Goal: Information Seeking & Learning: Learn about a topic

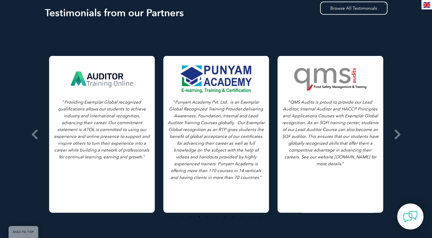
scroll to position [1099, 0]
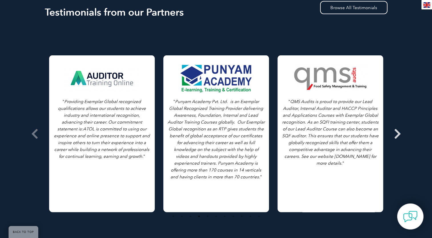
click at [398, 134] on icon at bounding box center [397, 134] width 7 height 0
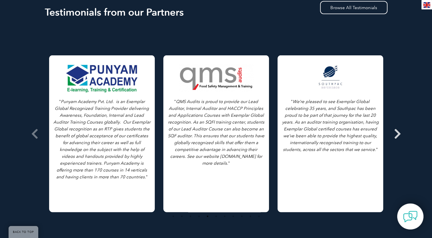
click at [398, 134] on icon at bounding box center [397, 134] width 7 height 0
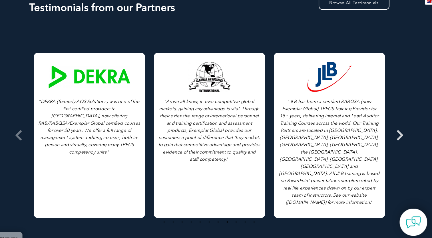
click at [398, 134] on icon at bounding box center [397, 134] width 7 height 0
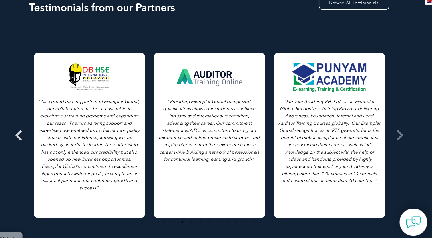
click at [36, 134] on icon at bounding box center [34, 134] width 7 height 0
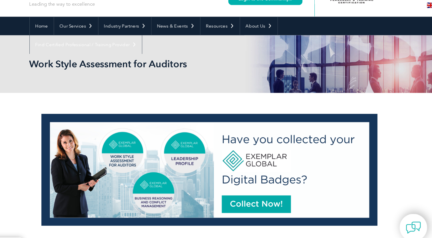
scroll to position [0, 0]
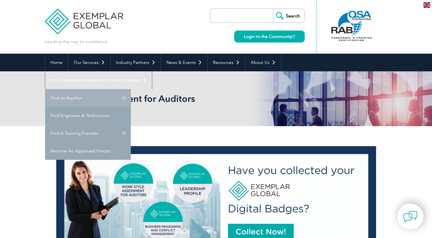
click at [131, 89] on link "Find an Auditor" at bounding box center [88, 98] width 86 height 18
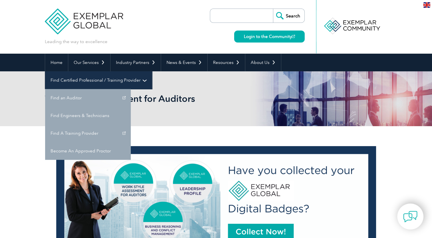
click at [152, 71] on link "Find Certified Professional / Training Provider" at bounding box center [98, 80] width 107 height 18
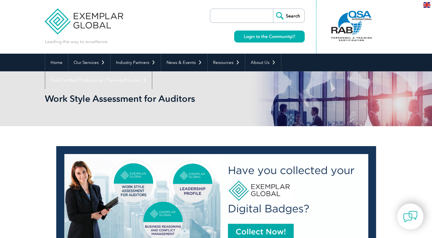
click at [119, 107] on div "Work Style Assessment for Auditors" at bounding box center [216, 98] width 343 height 55
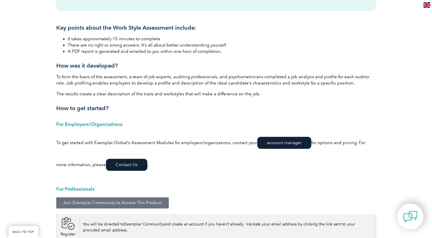
scroll to position [710, 0]
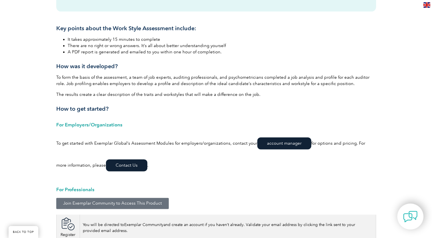
click at [166, 71] on div "Key points about the Work Style Assessment include: It takes approximately 15 m…" at bounding box center [216, 69] width 320 height 88
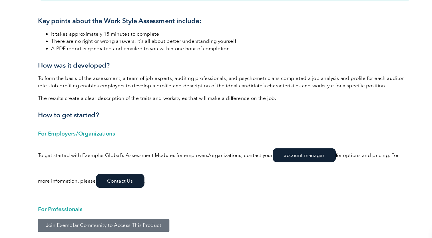
drag, startPoint x: 166, startPoint y: 71, endPoint x: 138, endPoint y: 65, distance: 28.7
click at [138, 65] on h3 "How was it developed?" at bounding box center [216, 66] width 320 height 7
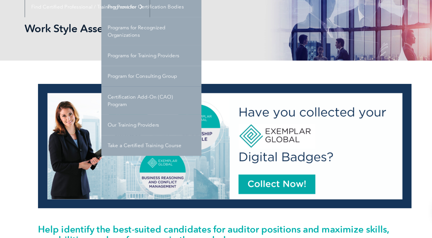
scroll to position [42, 0]
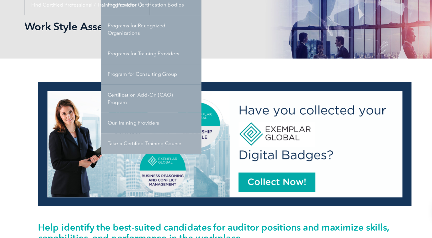
click at [150, 163] on link "Take a Certified Training Course" at bounding box center [153, 157] width 86 height 18
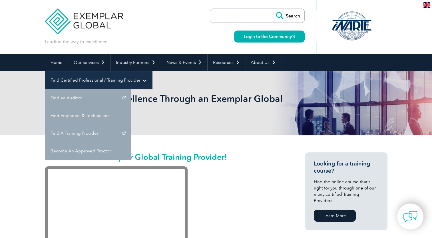
click at [152, 71] on link "Find Certified Professional / Training Provider" at bounding box center [98, 80] width 107 height 18
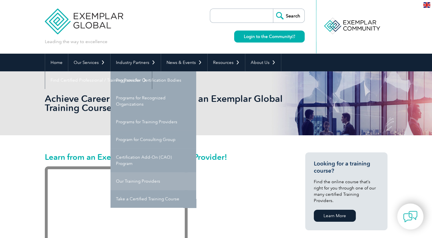
click at [150, 185] on link "Our Training Providers" at bounding box center [153, 181] width 86 height 18
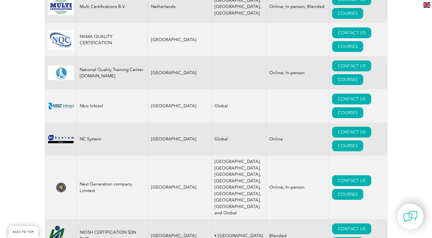
scroll to position [6146, 0]
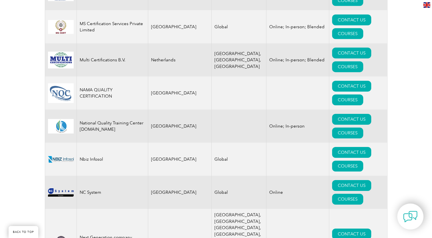
drag, startPoint x: 81, startPoint y: 128, endPoint x: 127, endPoint y: 134, distance: 45.7
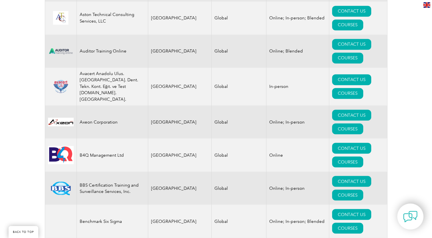
scroll to position [954, 0]
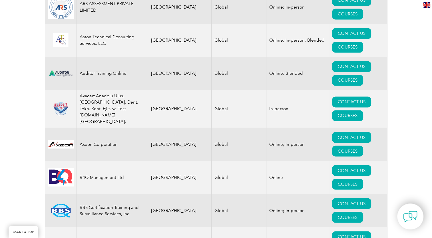
drag, startPoint x: 97, startPoint y: 69, endPoint x: 132, endPoint y: 70, distance: 35.4
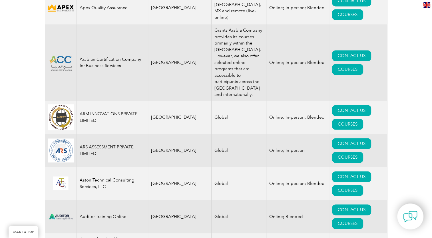
scroll to position [811, 0]
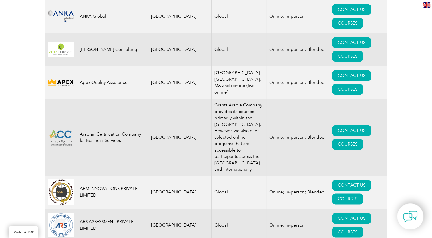
scroll to position [736, 0]
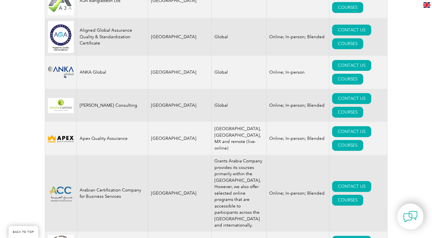
scroll to position [679, 0]
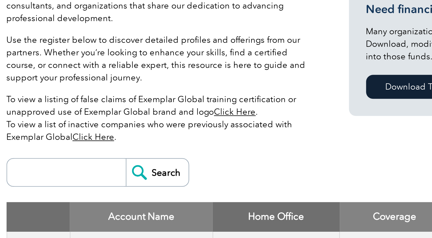
scroll to position [94, 0]
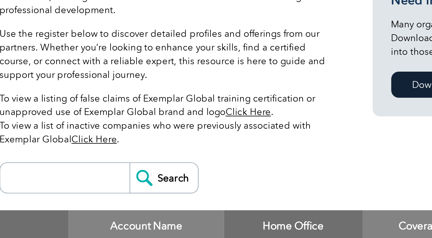
click at [81, 109] on p "To view a listing of false claims of Exemplar Global training certification or …" at bounding box center [122, 114] width 154 height 25
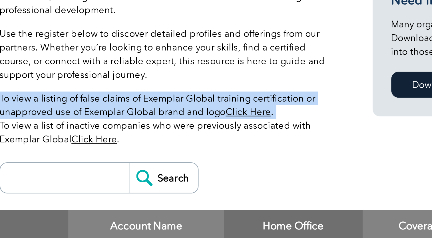
click at [81, 109] on p "To view a listing of false claims of Exemplar Global training certification or …" at bounding box center [122, 114] width 154 height 25
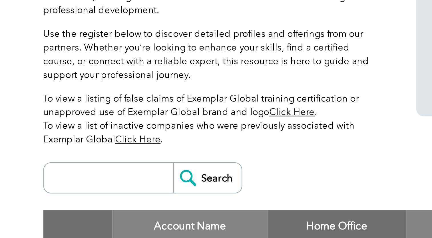
click at [60, 116] on p "To view a listing of false claims of Exemplar Global training certification or …" at bounding box center [122, 114] width 154 height 25
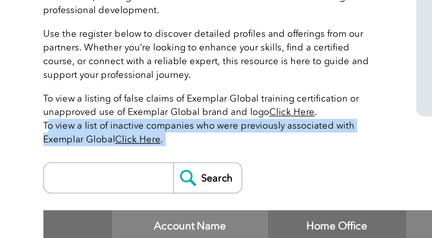
click at [60, 116] on p "To view a listing of false claims of Exemplar Global training certification or …" at bounding box center [122, 114] width 154 height 25
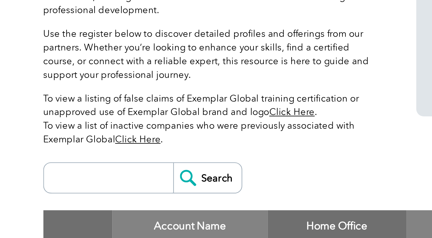
click at [84, 124] on link "Click Here" at bounding box center [88, 123] width 21 height 5
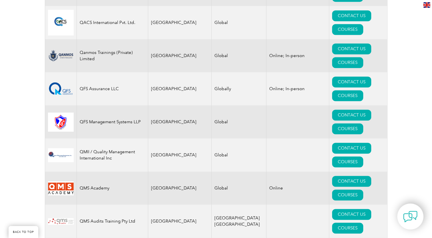
scroll to position [7314, 0]
